Goal: Communication & Community: Answer question/provide support

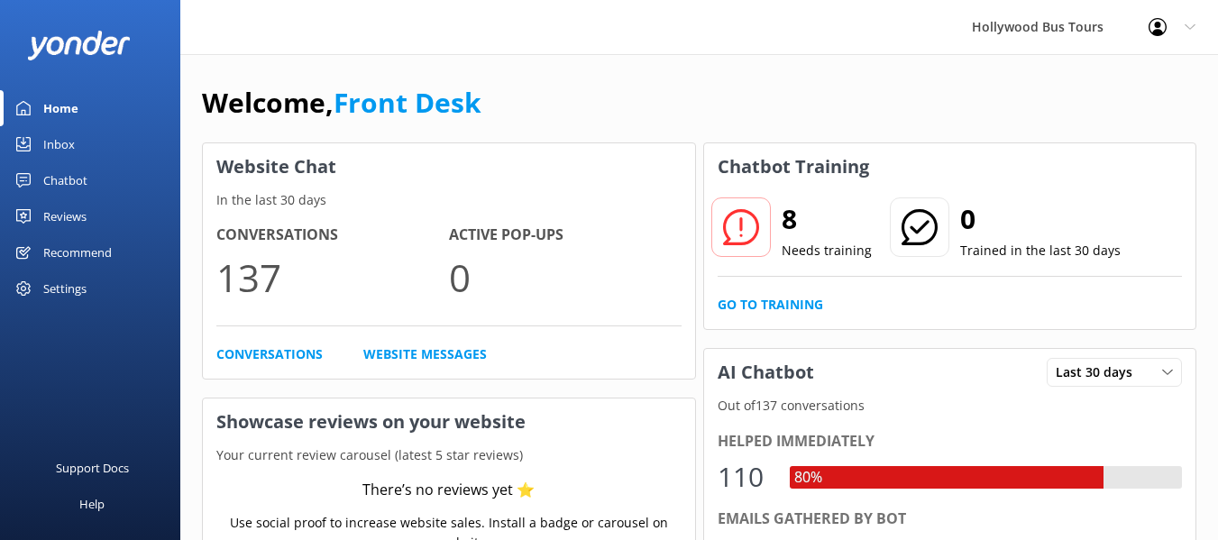
click at [36, 143] on link "Inbox" at bounding box center [90, 144] width 180 height 36
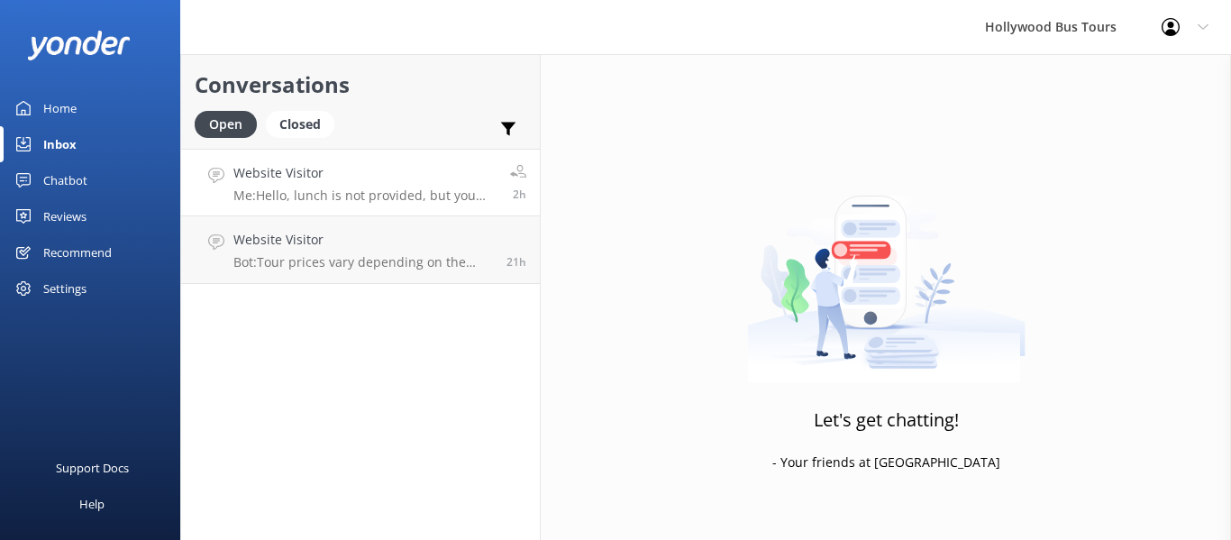
click at [406, 187] on div "Website Visitor Me: Hello, lunch is not provided, but you will have 75 minute l…" at bounding box center [364, 182] width 263 height 39
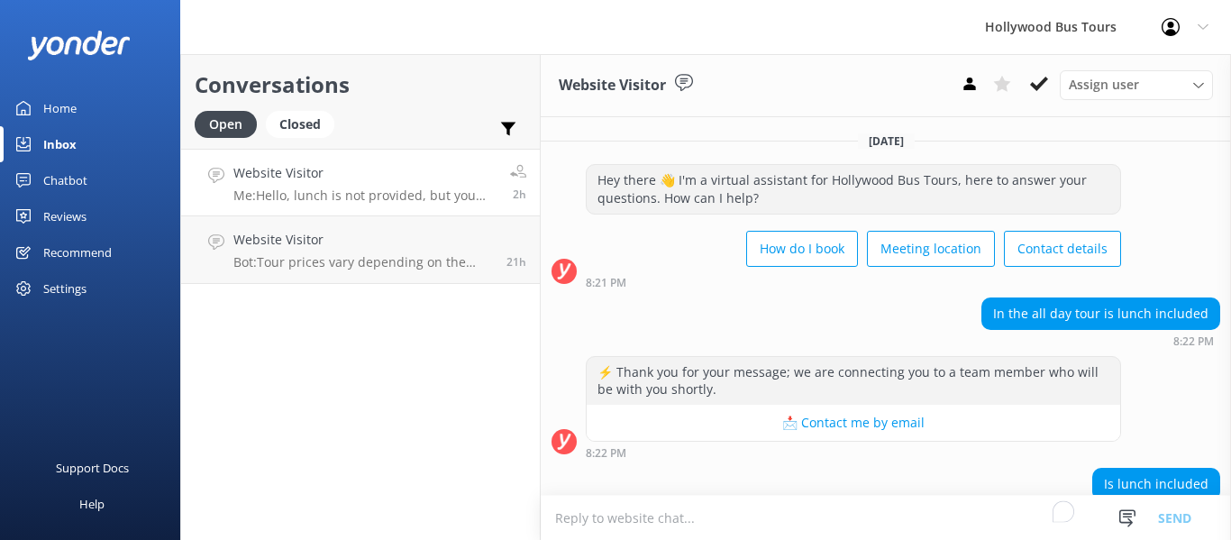
scroll to position [312, 0]
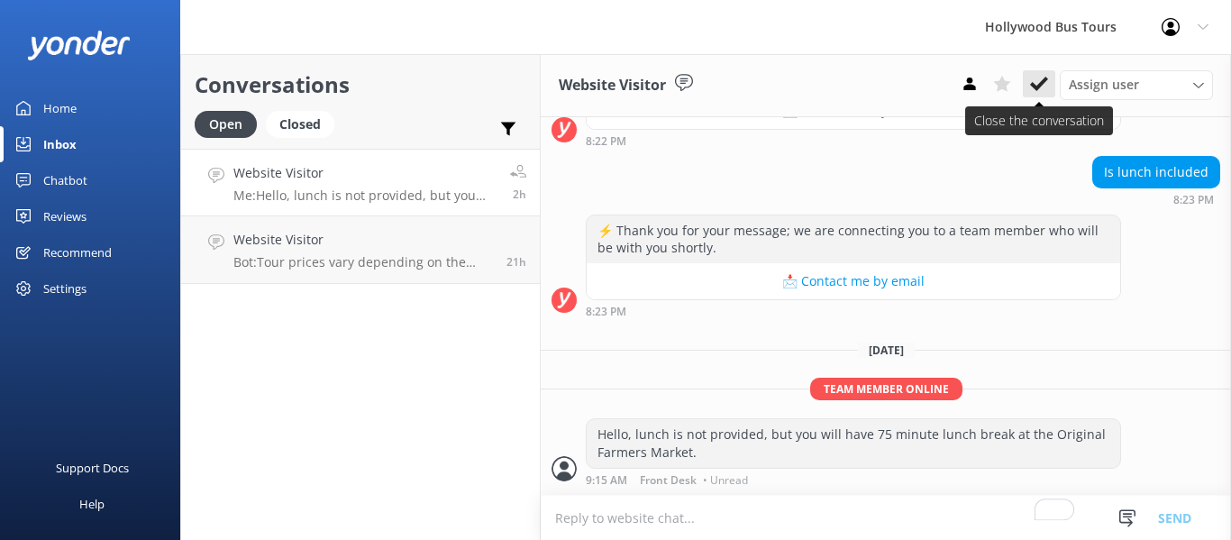
click at [1035, 82] on icon at bounding box center [1039, 84] width 18 height 18
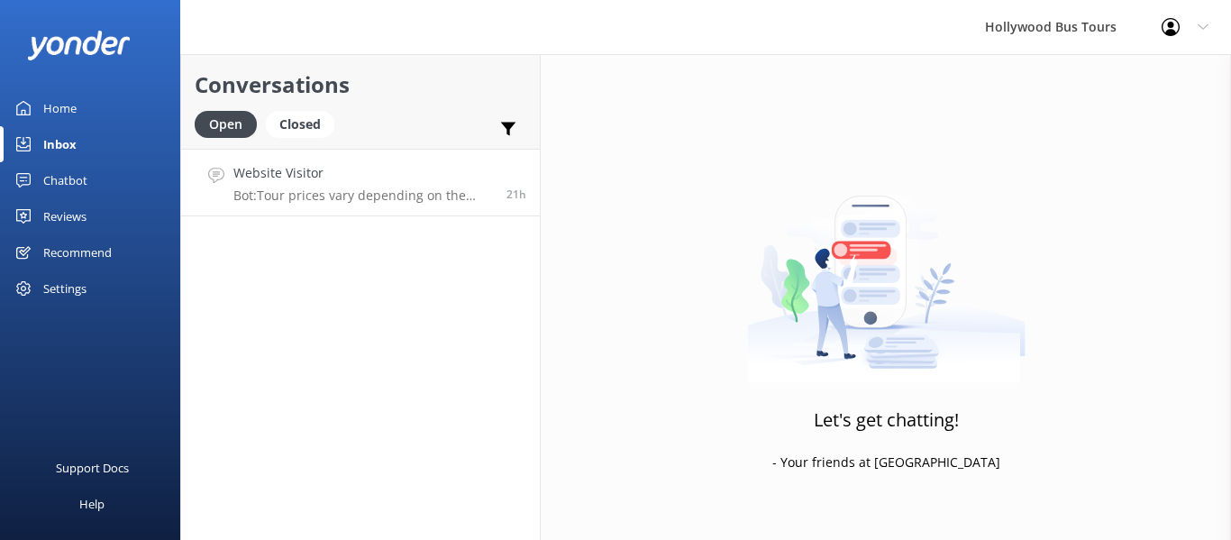
click at [394, 187] on p "Bot: Tour prices vary depending on the specific tour and departure location. Fo…" at bounding box center [363, 195] width 260 height 16
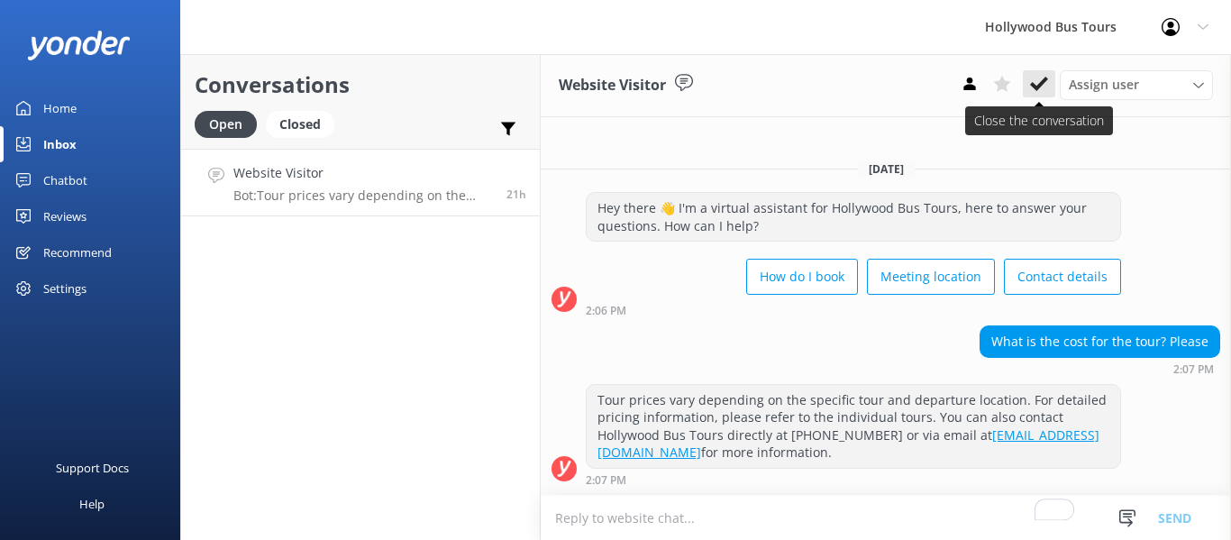
click at [1038, 87] on use at bounding box center [1039, 84] width 18 height 14
